Goal: Ask a question

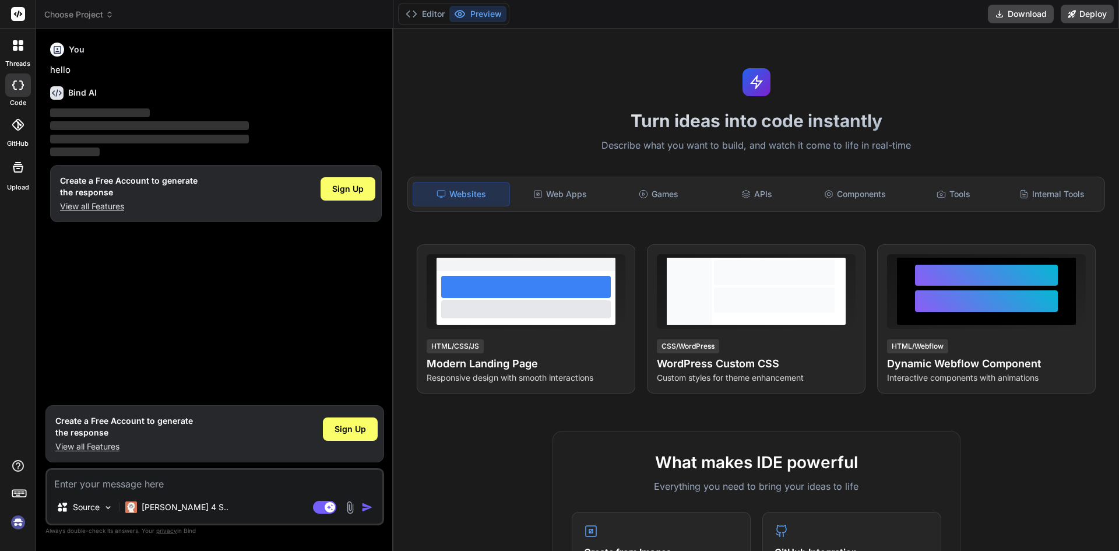
type textarea "x"
type textarea "t"
type textarea "x"
type textarea "te"
type textarea "x"
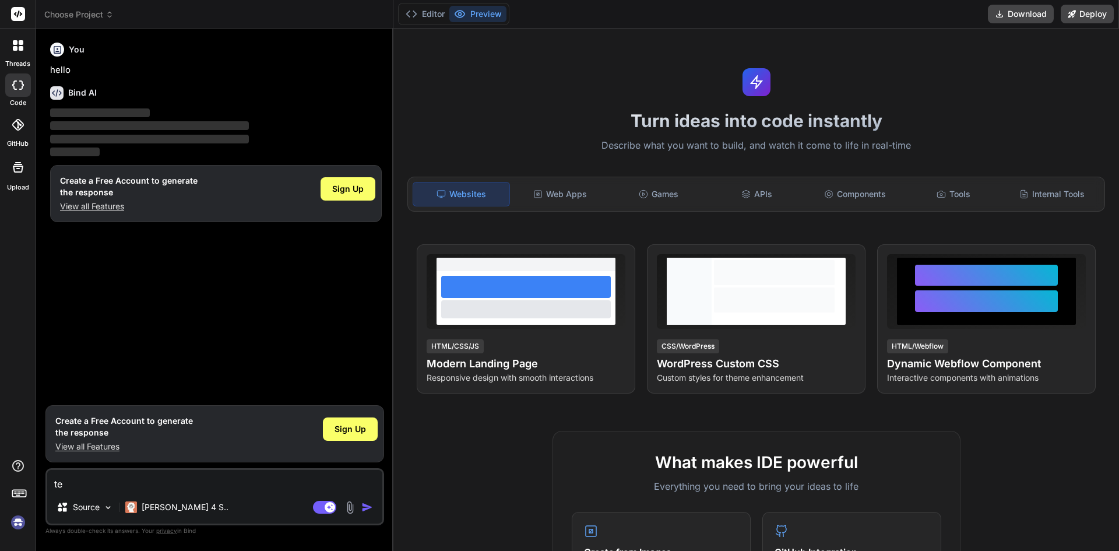
type textarea "ten"
type textarea "x"
type textarea "ten"
type textarea "x"
type textarea "ten f"
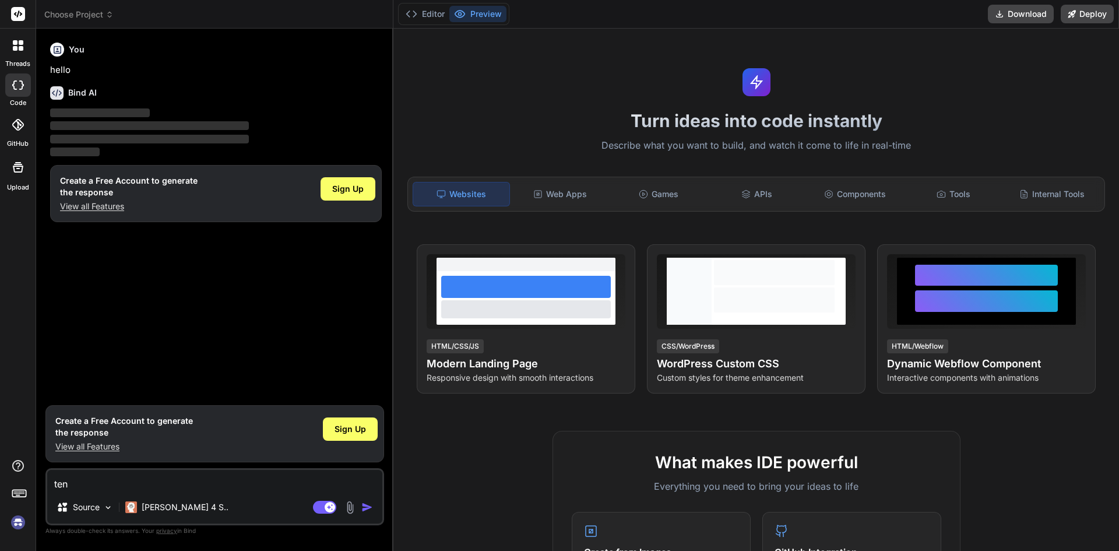
type textarea "x"
type textarea "ten fr"
type textarea "x"
type textarea "ten fro"
type textarea "x"
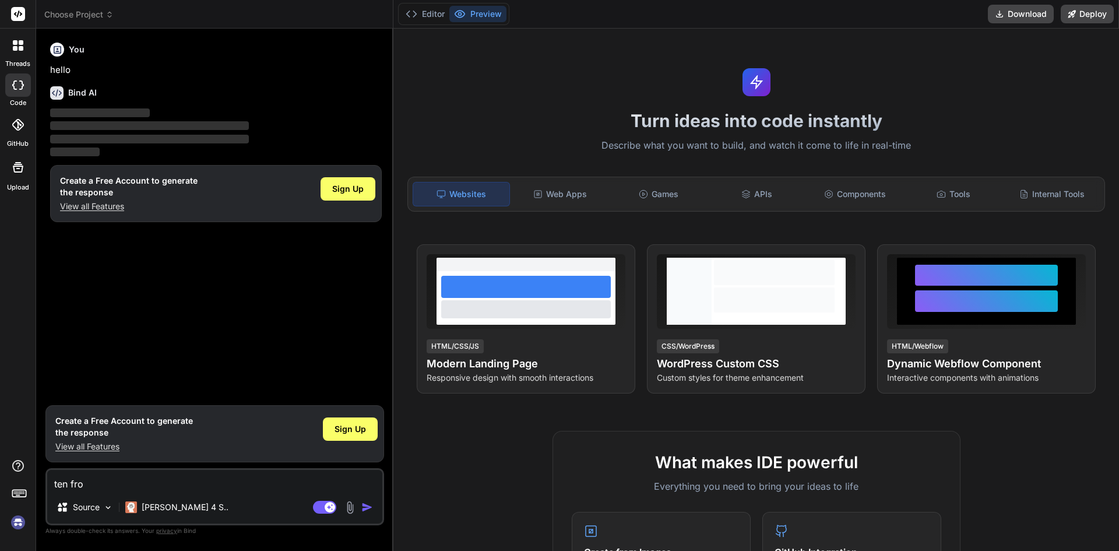
type textarea "ten froo"
type textarea "x"
type textarea "ten froot"
type textarea "x"
type textarea "ten froot"
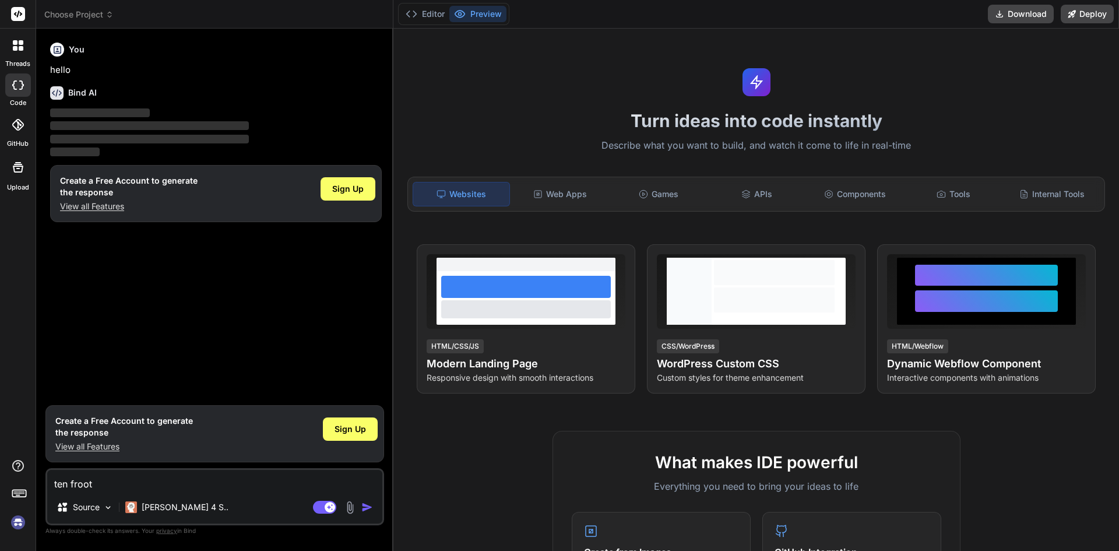
type textarea "x"
type textarea "ten froot k"
type textarea "x"
type textarea "ten froot kA"
type textarea "x"
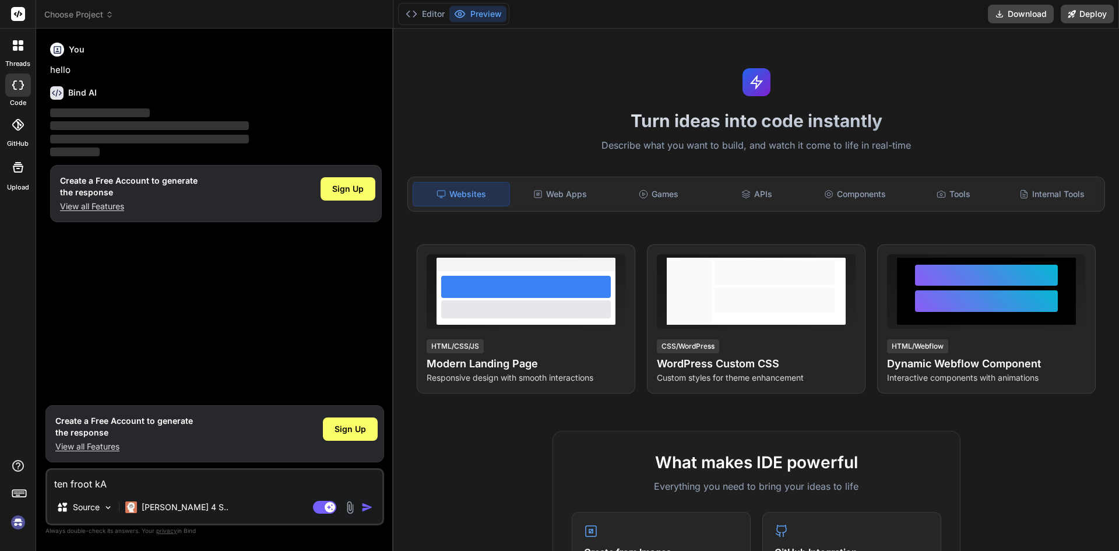
type textarea "ten froot k"
type textarea "x"
type textarea "ten froot kA"
type textarea "x"
type textarea "ten froot kA"
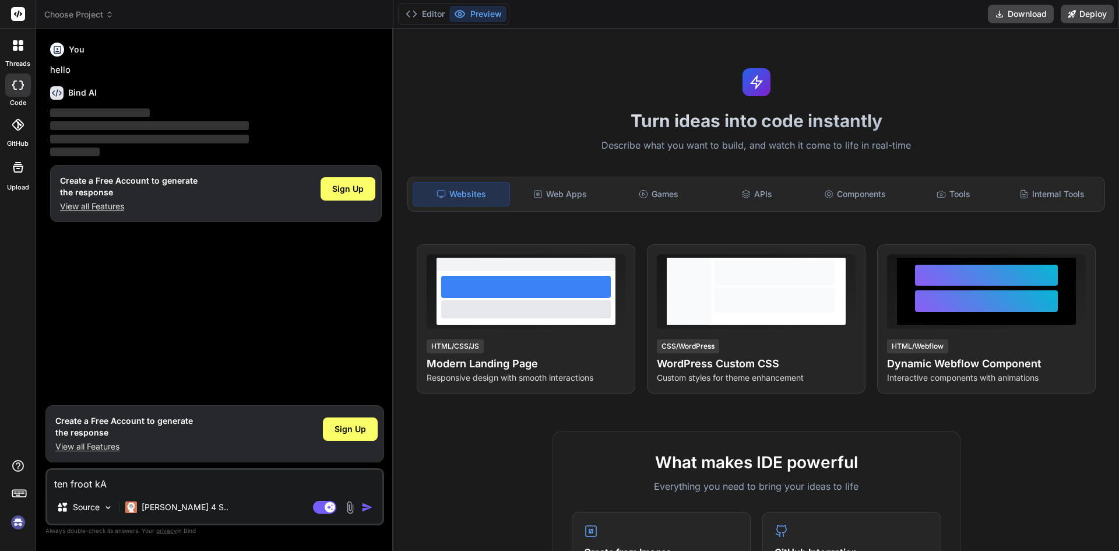
type textarea "x"
type textarea "ten froot kA N"
type textarea "x"
type textarea "ten froot kA NA"
type textarea "x"
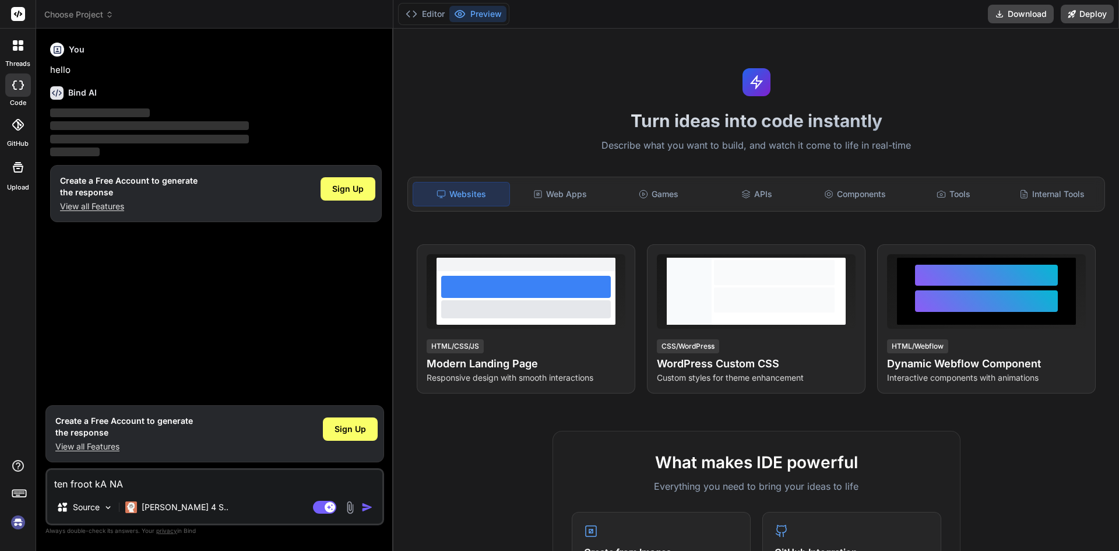
type textarea "ten froot kA NAM"
type textarea "x"
type textarea "ten froot kA NAME"
type textarea "x"
type textarea "ten froot kA NAME"
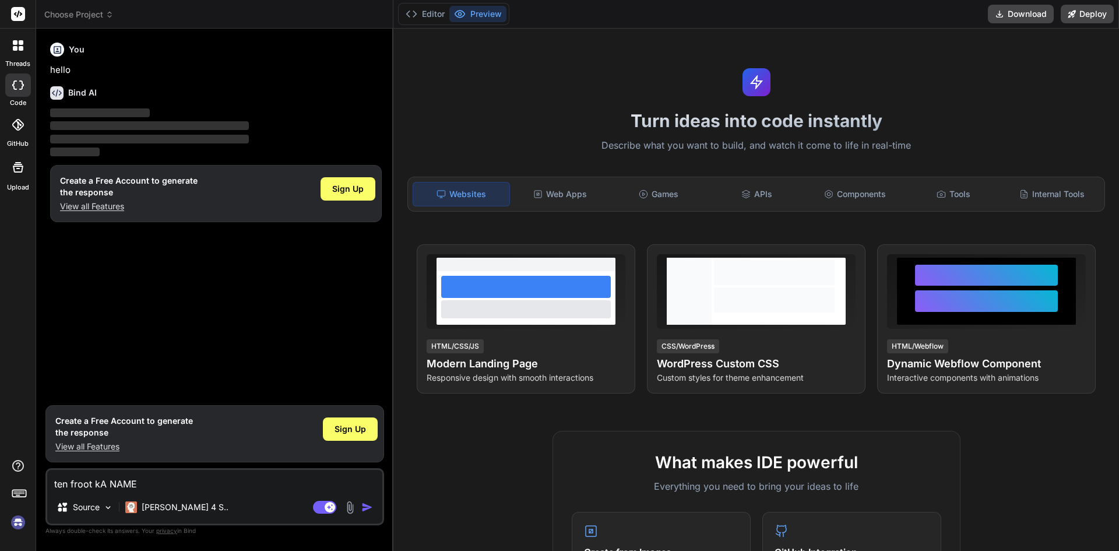
type textarea "x"
type textarea "ten froot kA NAME B"
type textarea "x"
type textarea "ten froot kA NAME BA"
type textarea "x"
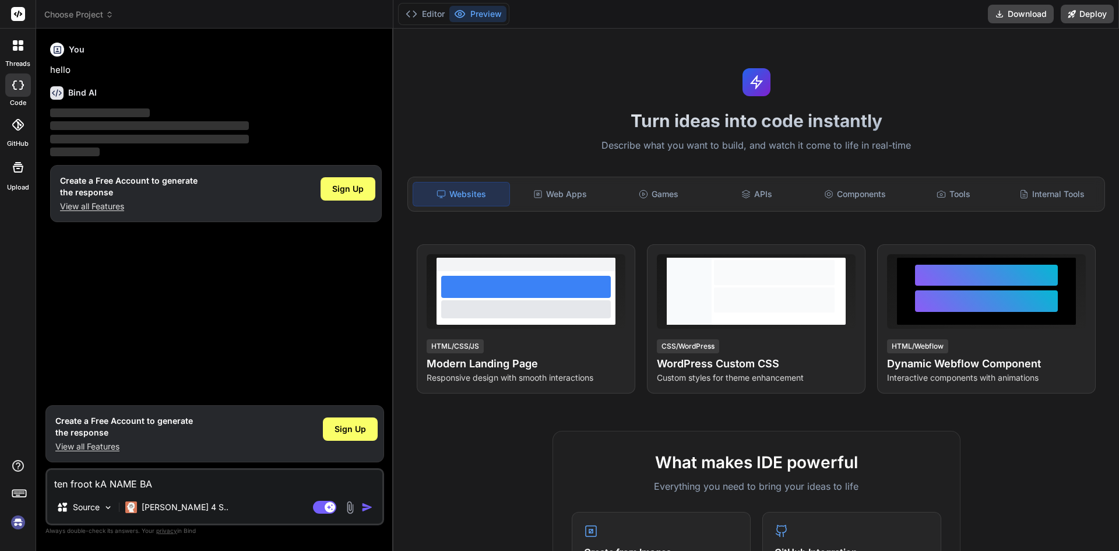
type textarea "ten froot kA NAME BAT"
type textarea "x"
type textarea "ten froot kA NAME BATW"
type textarea "x"
type textarea "ten froot kA NAME [PERSON_NAME]"
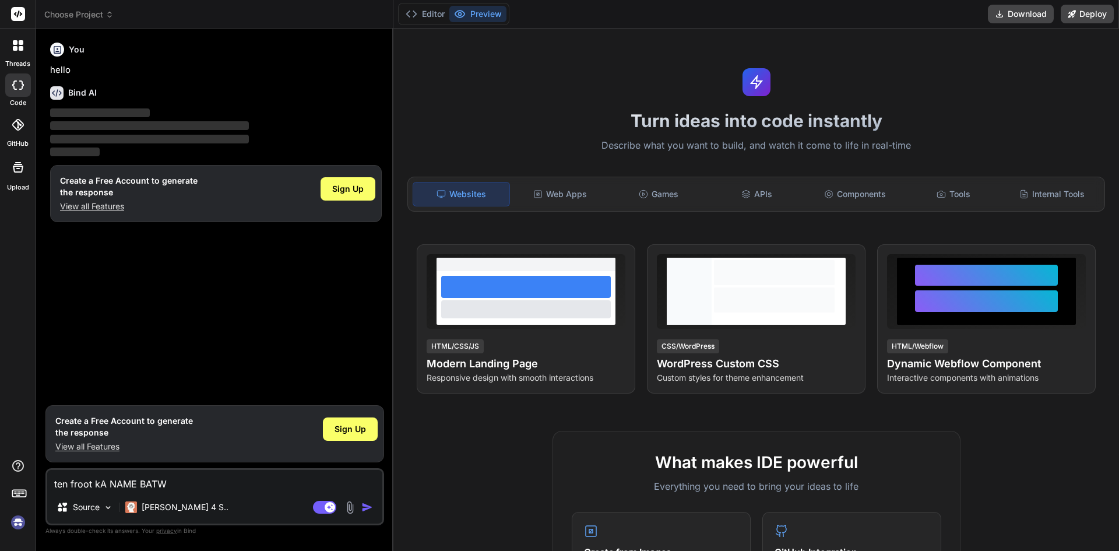
type textarea "x"
type textarea "ten froot kA NAME [PERSON_NAME]"
click at [364, 505] on img "button" at bounding box center [367, 507] width 12 height 12
